Goal: Task Accomplishment & Management: Manage account settings

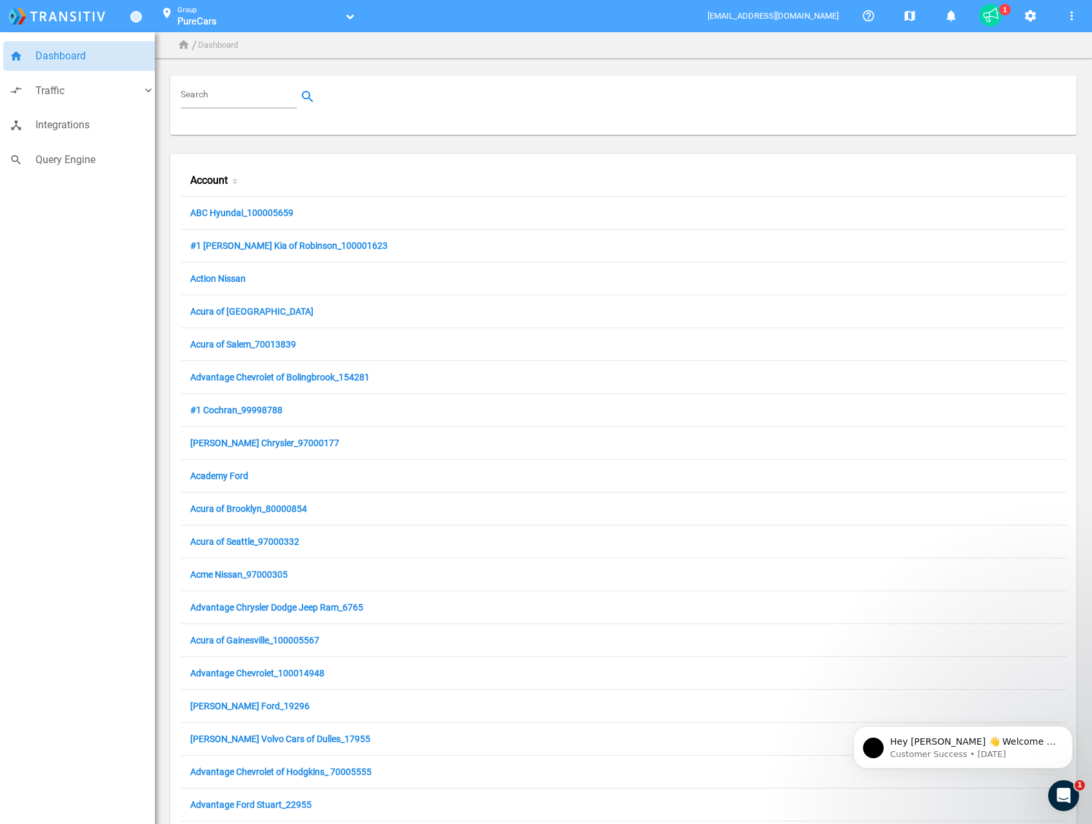
click at [209, 100] on input "Search" at bounding box center [241, 96] width 121 height 15
paste input "97014784"
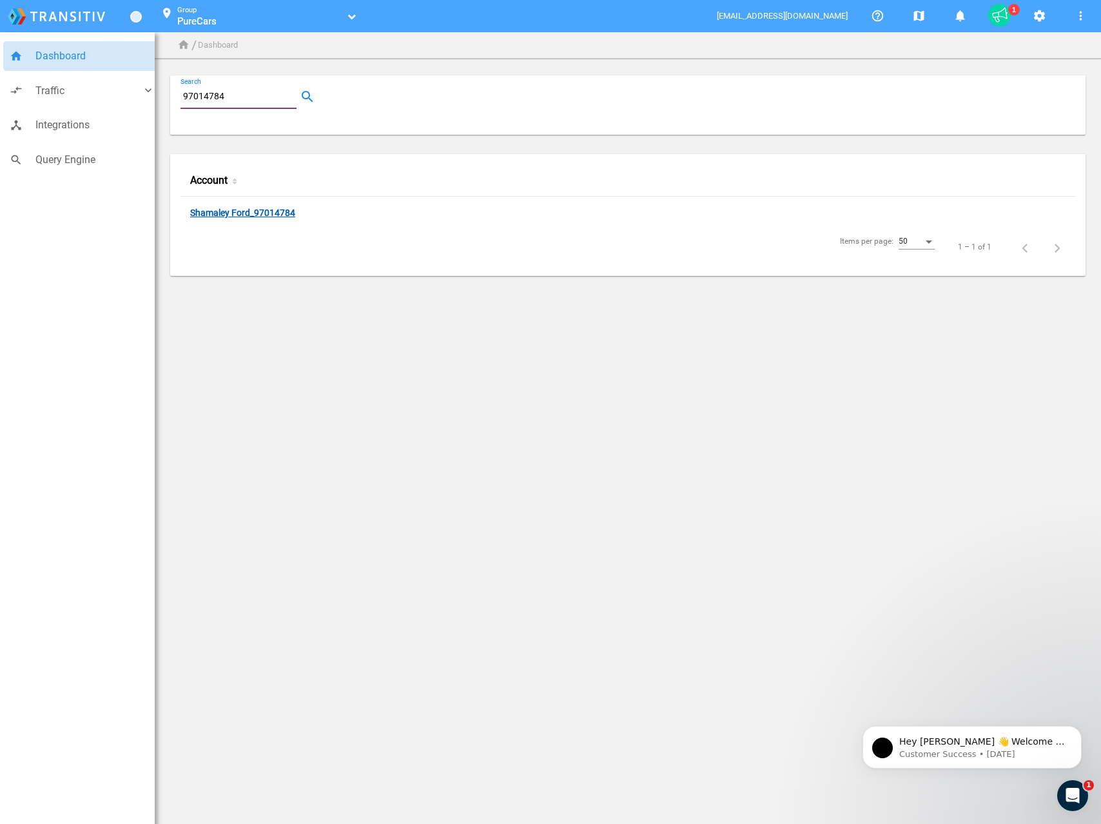
type input "97014784"
click at [241, 215] on link "Shamaley Ford_97014784" at bounding box center [242, 214] width 105 height 12
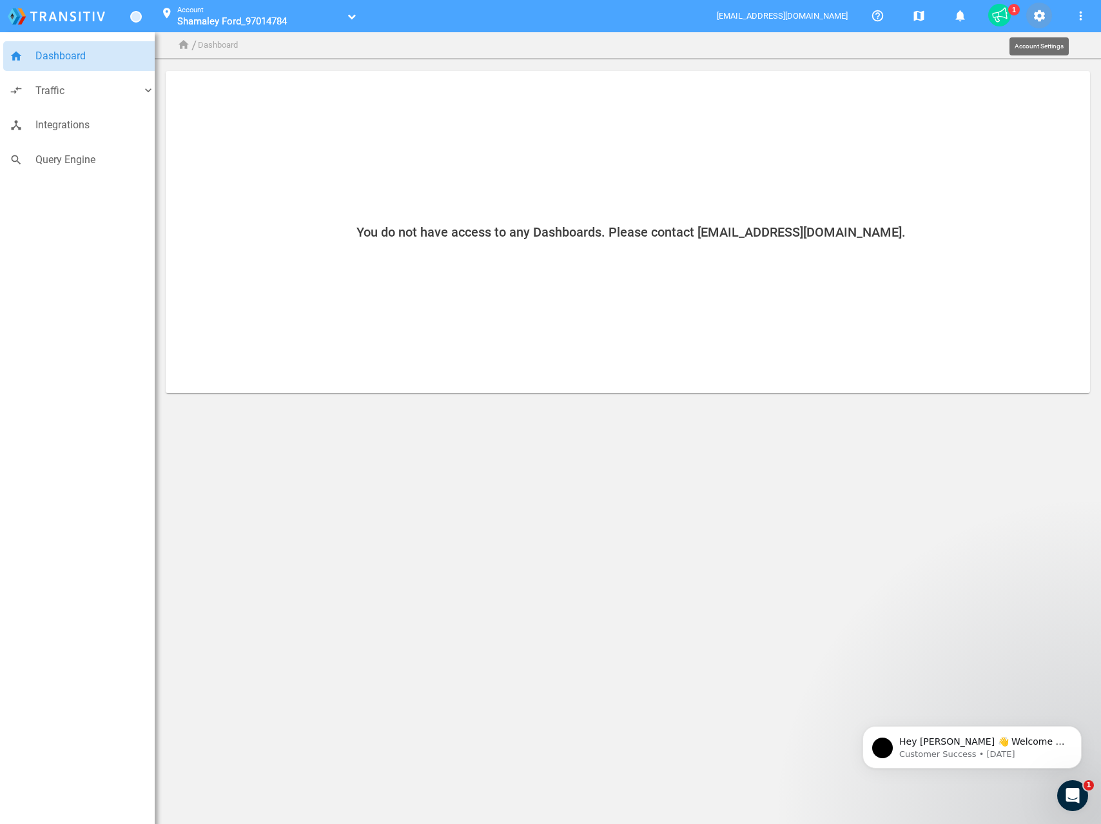
click at [1043, 18] on mat-icon "settings" at bounding box center [1039, 15] width 15 height 15
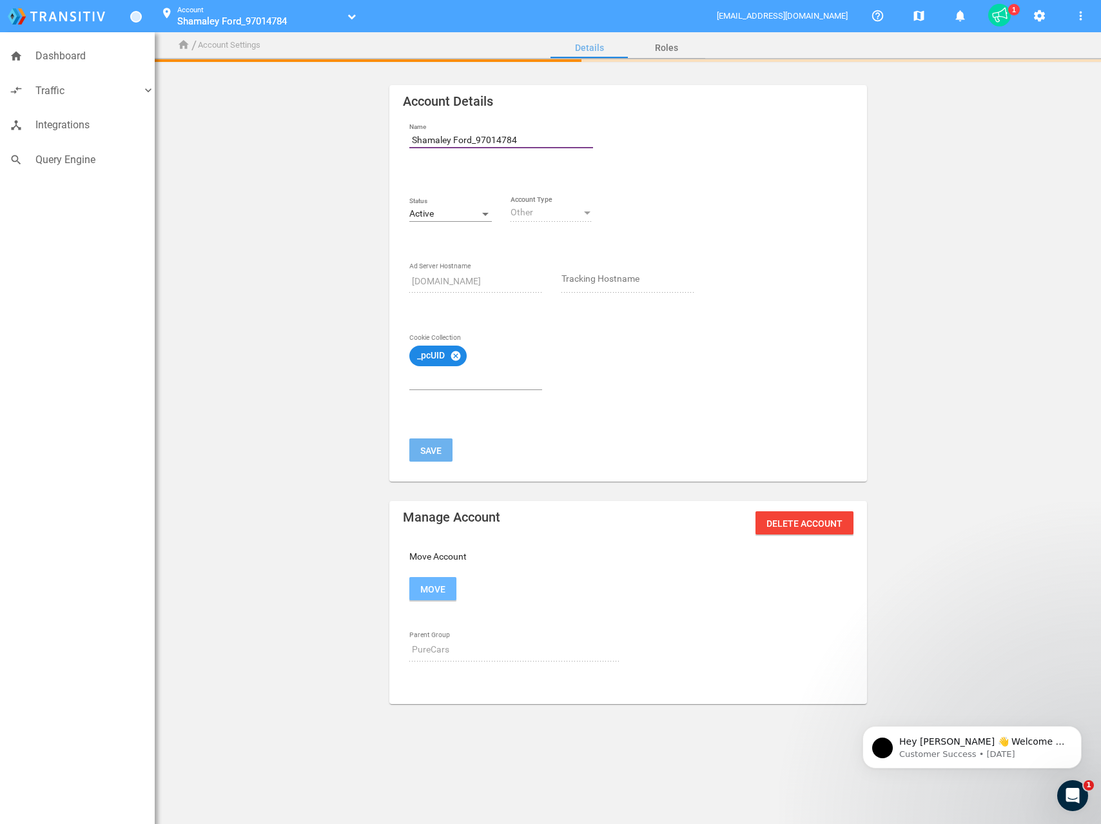
drag, startPoint x: 471, startPoint y: 139, endPoint x: 395, endPoint y: 136, distance: 76.8
click at [395, 136] on mat-card "Account Details Name Shamaley Ford_97014784 Status Active Other Account Type [D…" at bounding box center [628, 283] width 478 height 397
paste input "Group 1 Ford [GEOGRAPHIC_DATA]"
type input "Group 1 Ford [GEOGRAPHIC_DATA]"
click at [433, 455] on button "Save" at bounding box center [430, 449] width 43 height 23
